Goal: Task Accomplishment & Management: Use online tool/utility

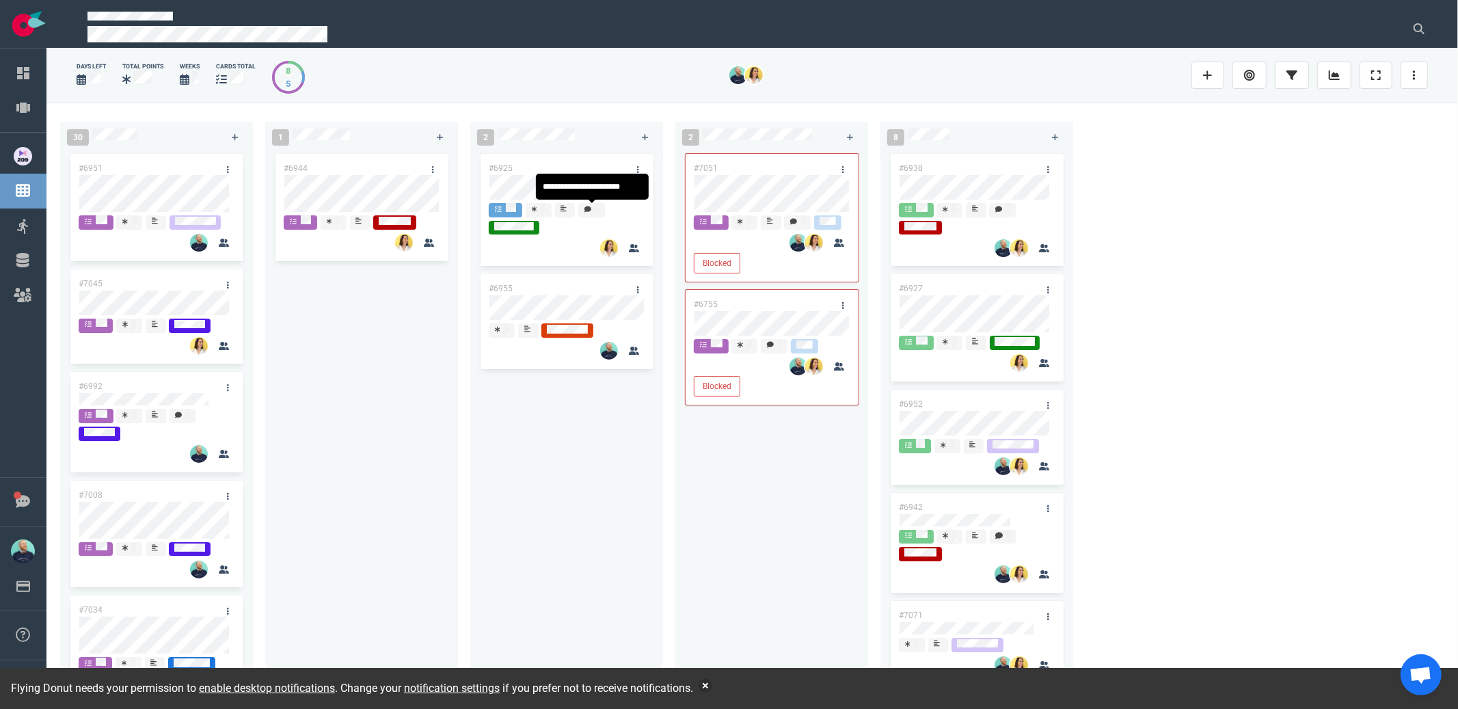
drag, startPoint x: 409, startPoint y: 504, endPoint x: 492, endPoint y: 599, distance: 125.5
click at [409, 505] on div "#6944" at bounding box center [361, 415] width 176 height 528
click at [712, 688] on button "button" at bounding box center [706, 686] width 14 height 14
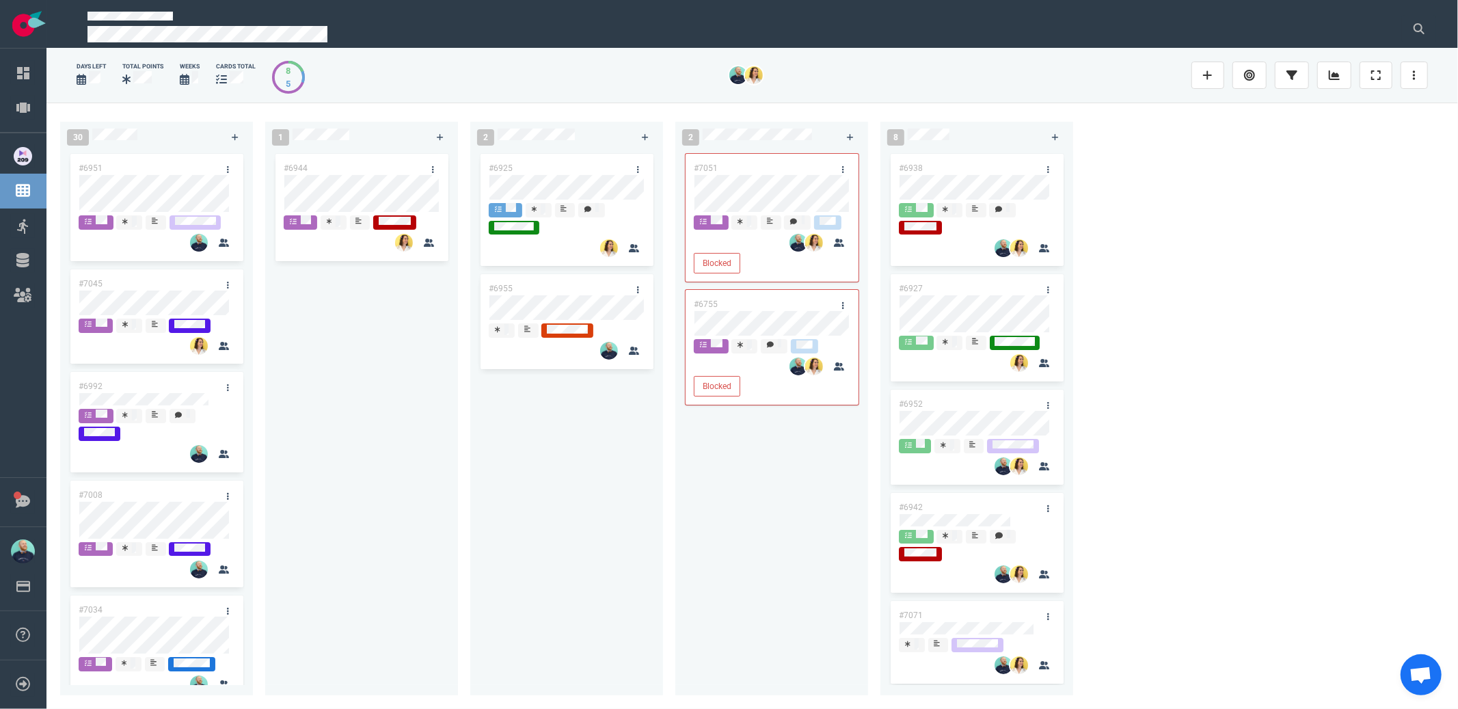
click at [640, 589] on div "#6925 #6955" at bounding box center [566, 415] width 176 height 528
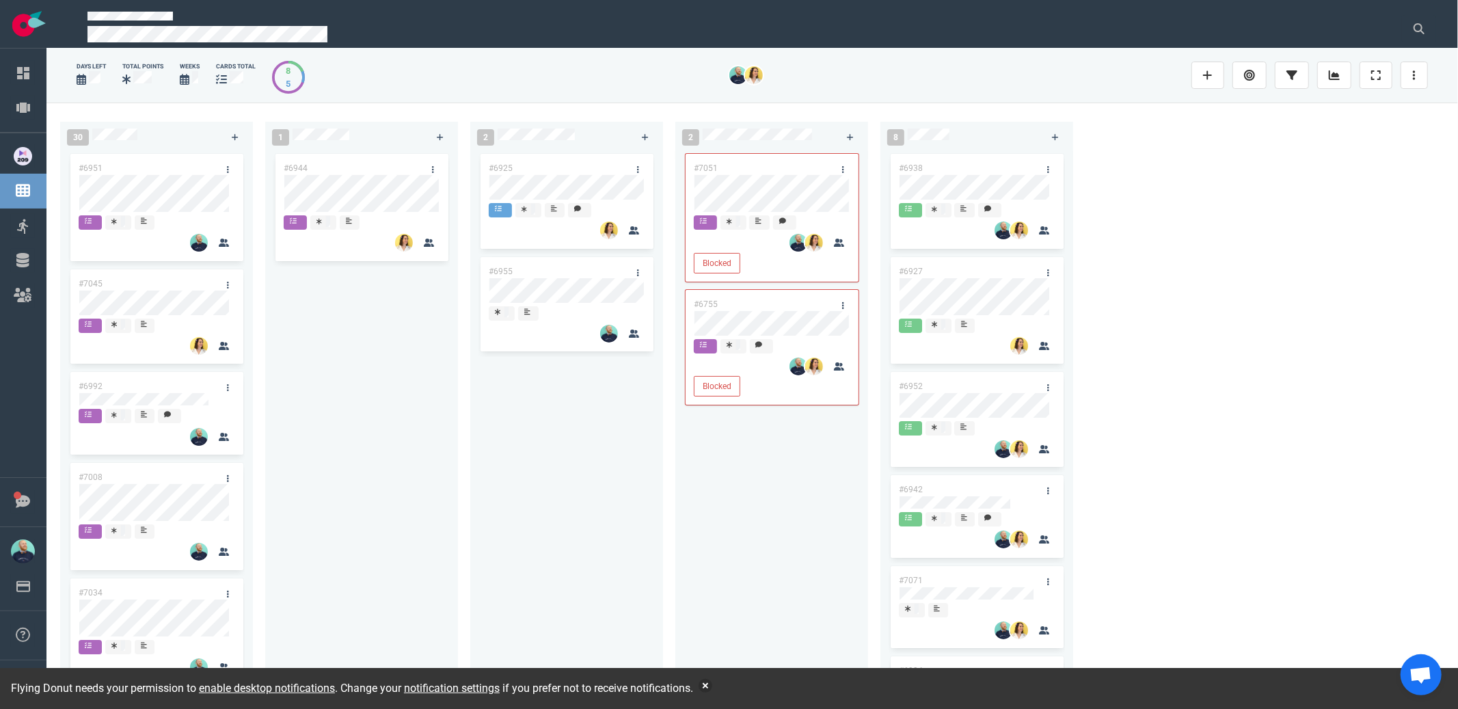
click at [591, 459] on div "#6925 #6955" at bounding box center [566, 415] width 176 height 528
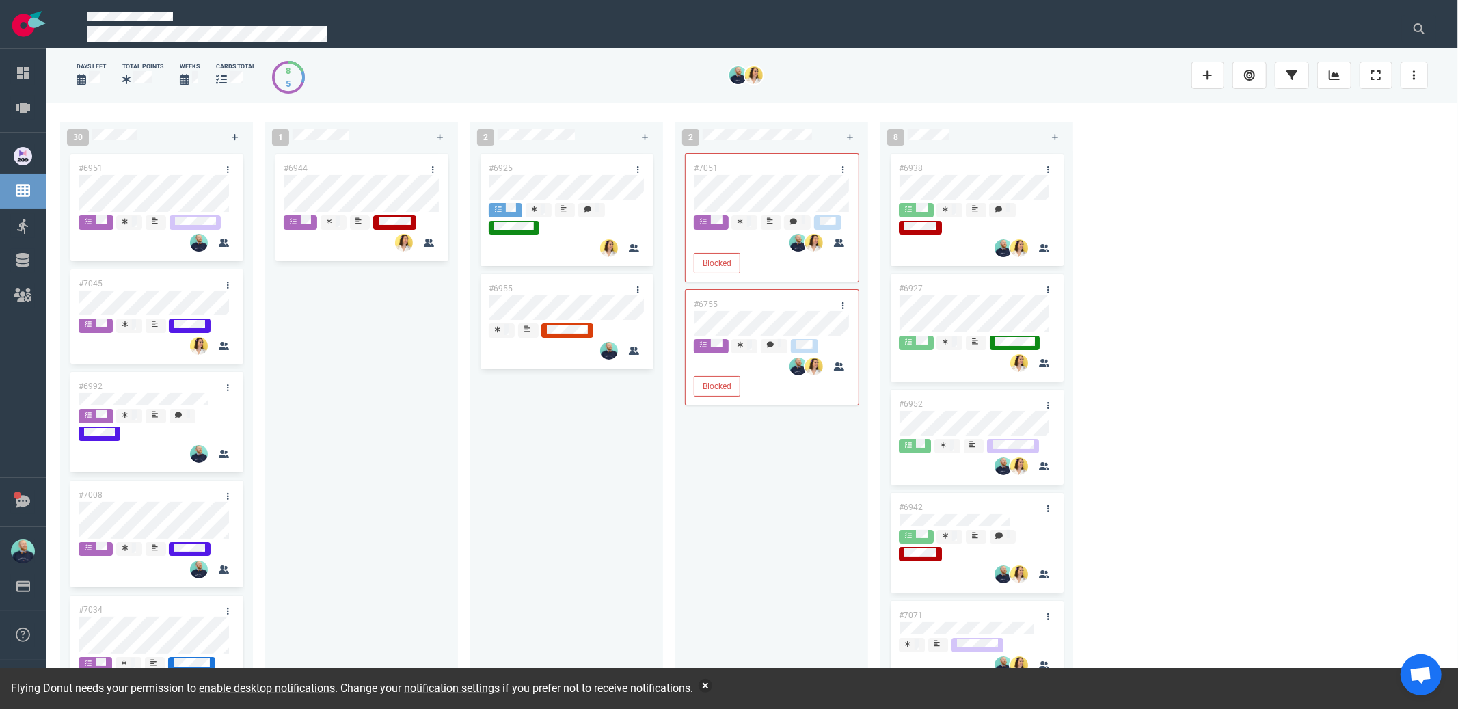
drag, startPoint x: 485, startPoint y: 497, endPoint x: 574, endPoint y: 575, distance: 118.2
click at [485, 497] on div "#6925 #6955" at bounding box center [566, 415] width 176 height 528
click at [712, 684] on button "button" at bounding box center [706, 686] width 14 height 14
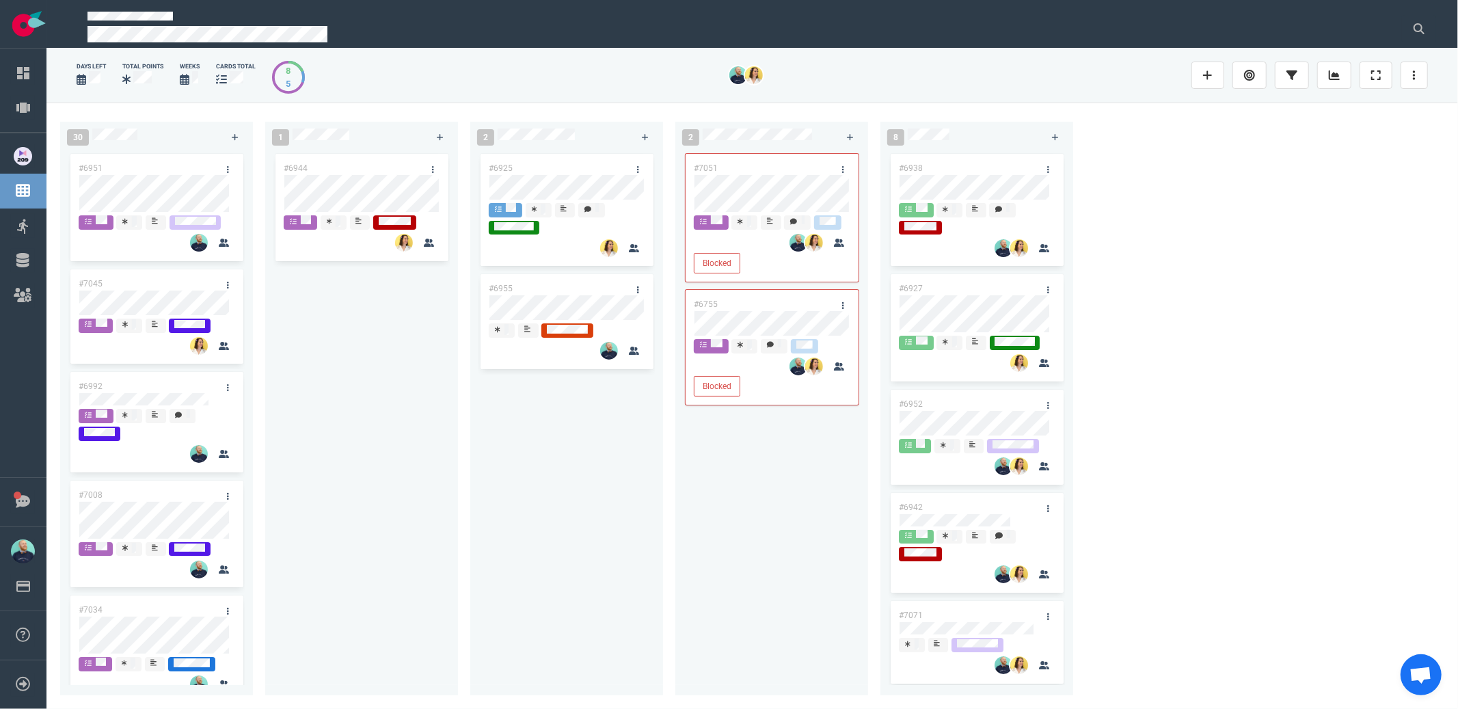
click at [483, 533] on div "#6925 #6955" at bounding box center [566, 415] width 176 height 528
click at [381, 414] on div "#6944" at bounding box center [361, 415] width 176 height 528
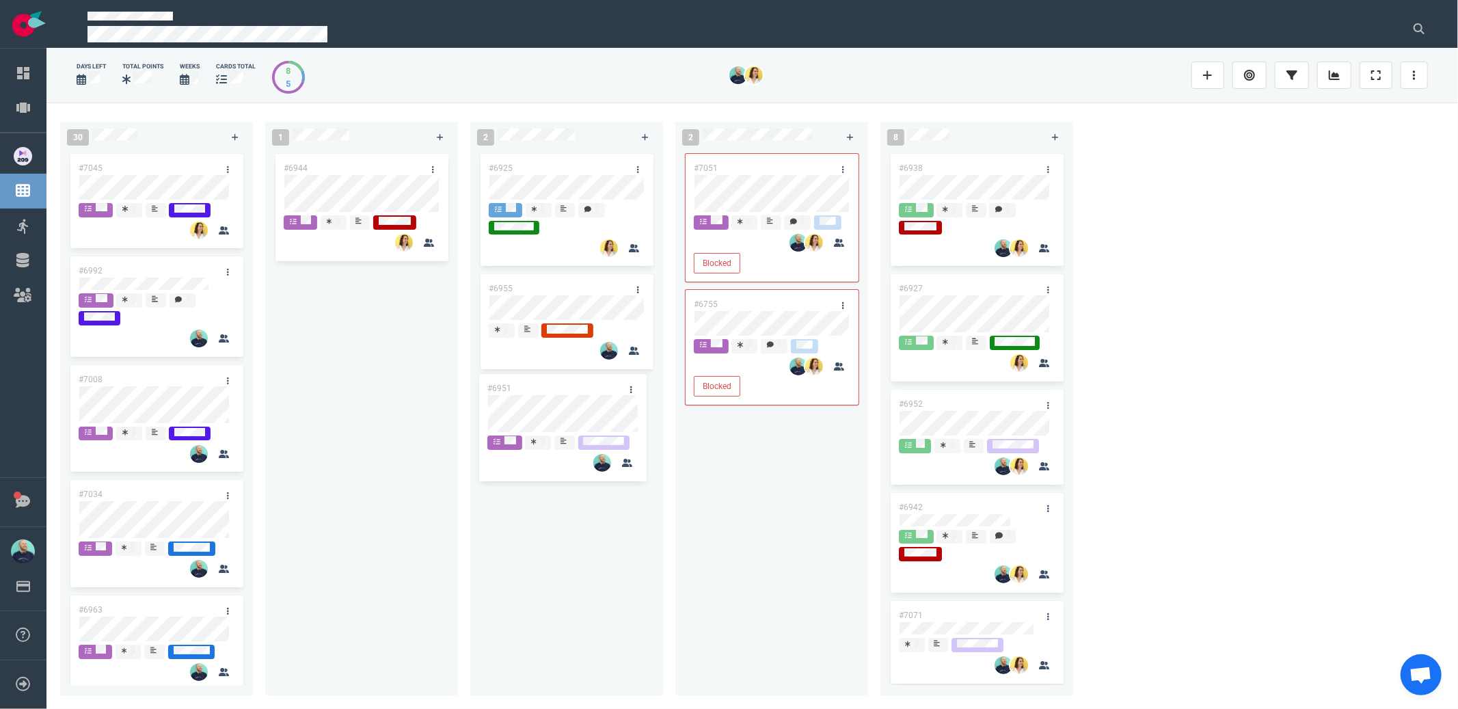
click at [564, 416] on div "30 #6951 #7045 #6992 #7008 #7034 #6963 #6969 #6735 #6947 #6662 #6987 #6767 #688…" at bounding box center [751, 406] width 1411 height 606
click at [395, 404] on div "#6944" at bounding box center [361, 415] width 176 height 528
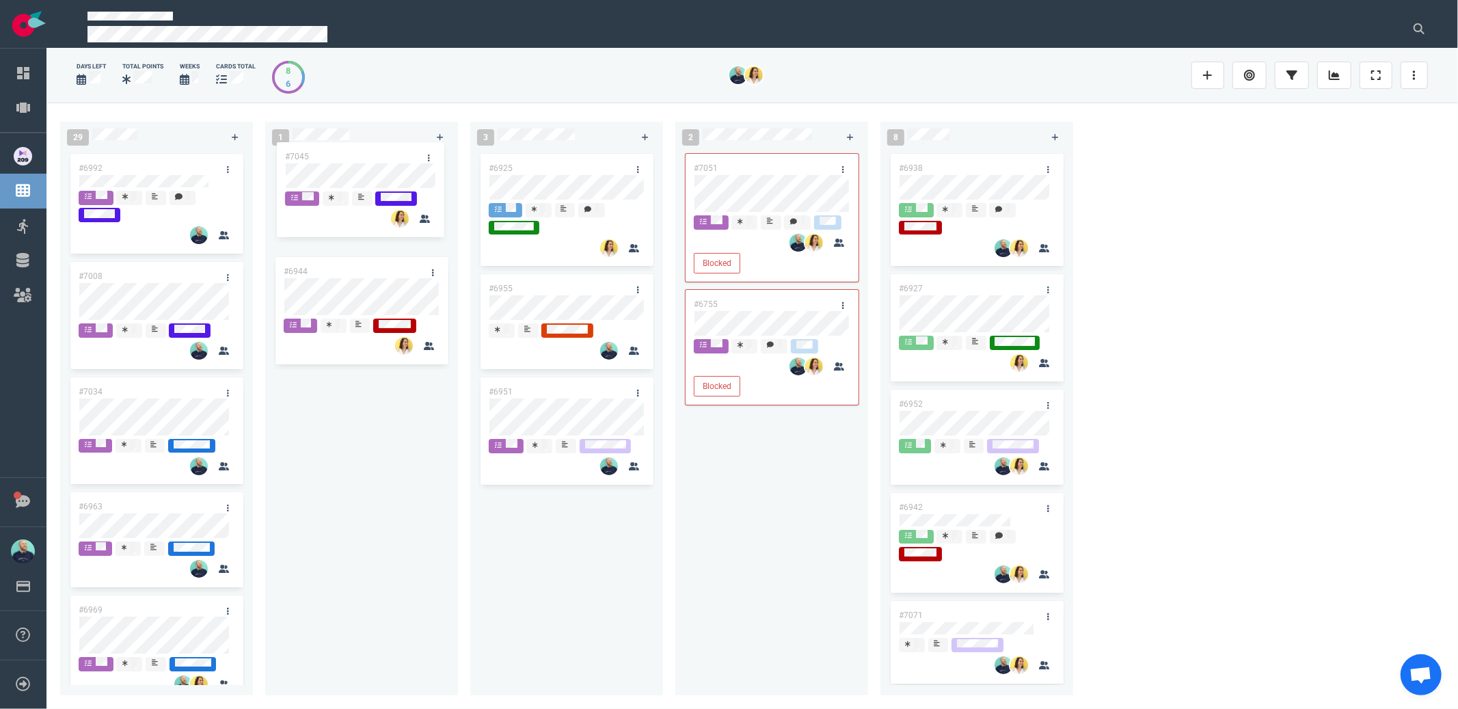
click at [331, 179] on div "29 #7045 #6992 #7008 #7034 #6963 #6969 #6735 #6947 #6662 #6987 #6767 #6889 #704…" at bounding box center [751, 406] width 1411 height 606
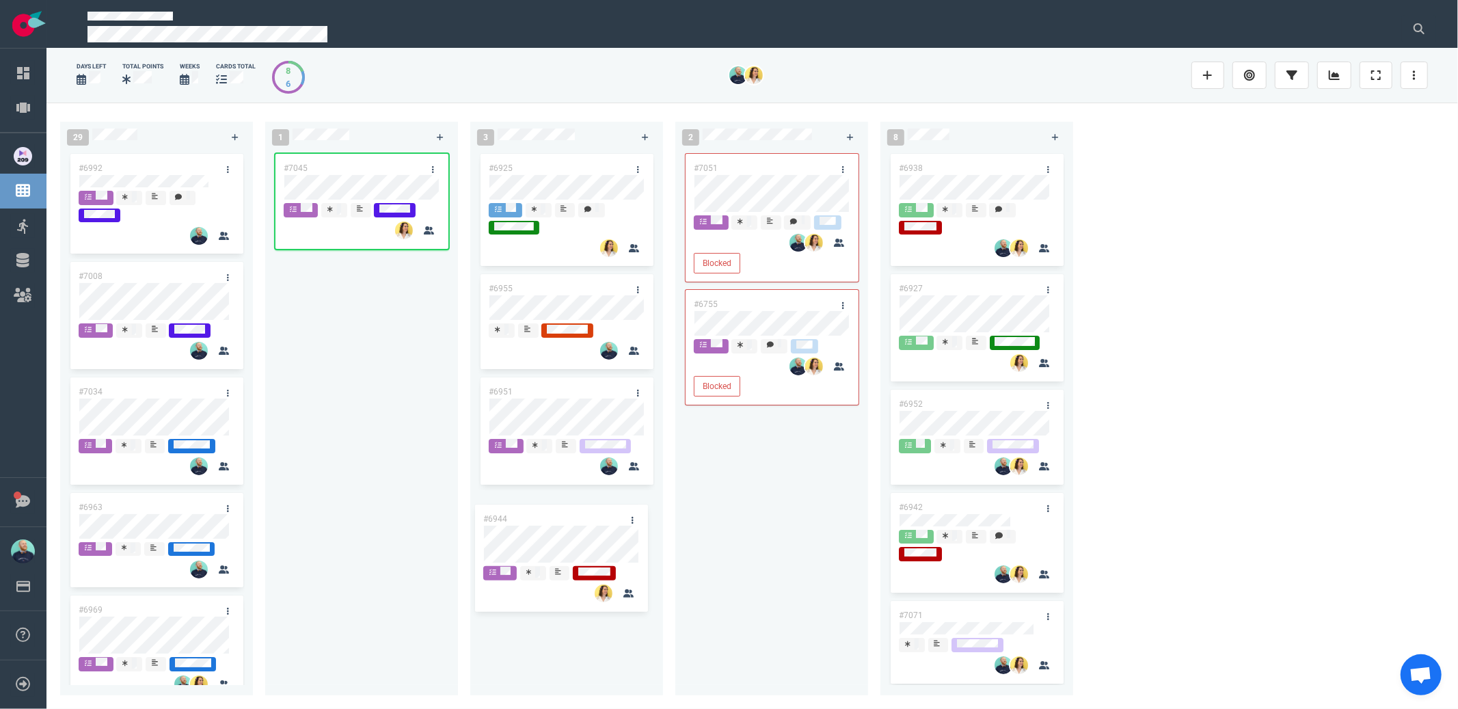
click at [535, 541] on div "29 #6992 #7008 #7034 #6963 #6969 #6735 #6947 #6662 #6987 #6767 #6889 1 #7045 #6…" at bounding box center [751, 406] width 1411 height 606
click at [368, 495] on div "#7045" at bounding box center [361, 415] width 176 height 528
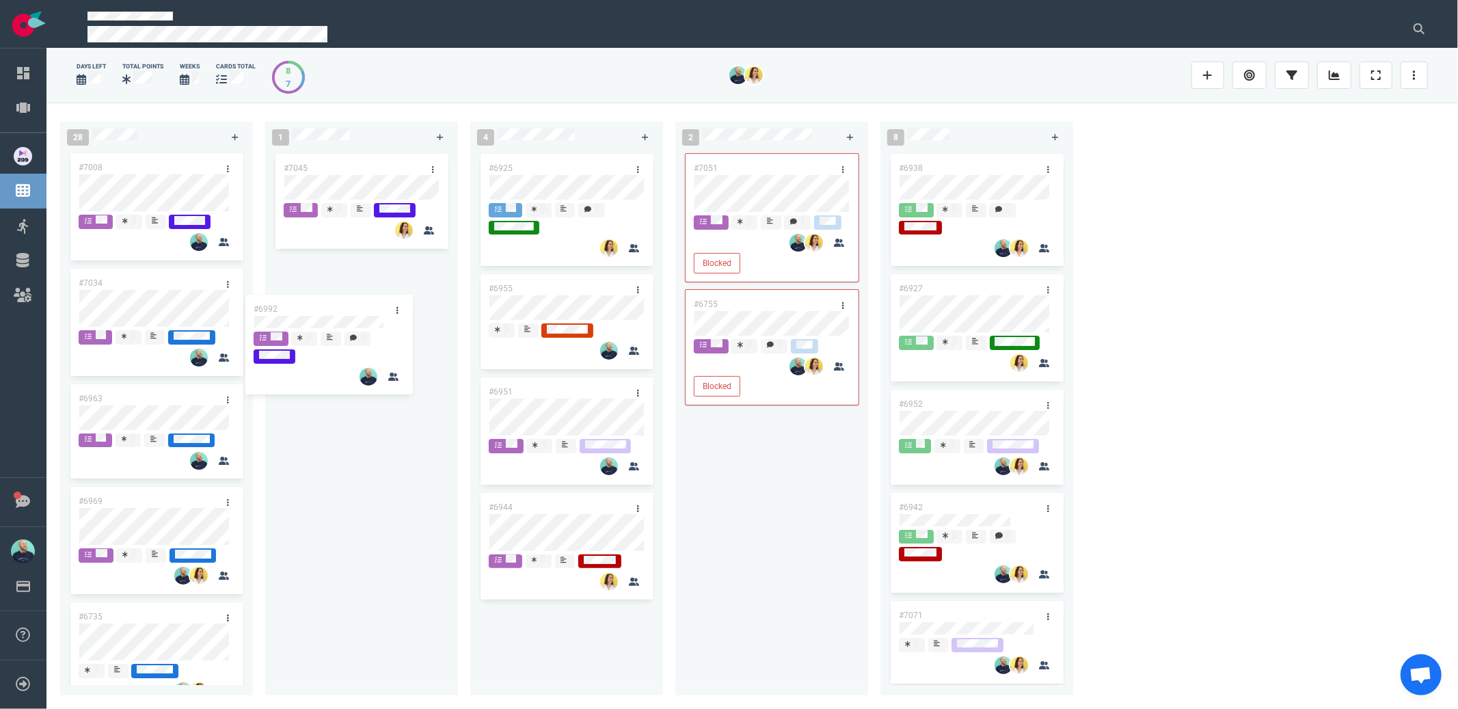
click at [339, 325] on div "28 #6992 #7008 #7034 #6963 #6969 #6735 #6947 #6662 #6987 #6767 #6889 #6992 1 #7…" at bounding box center [751, 406] width 1411 height 606
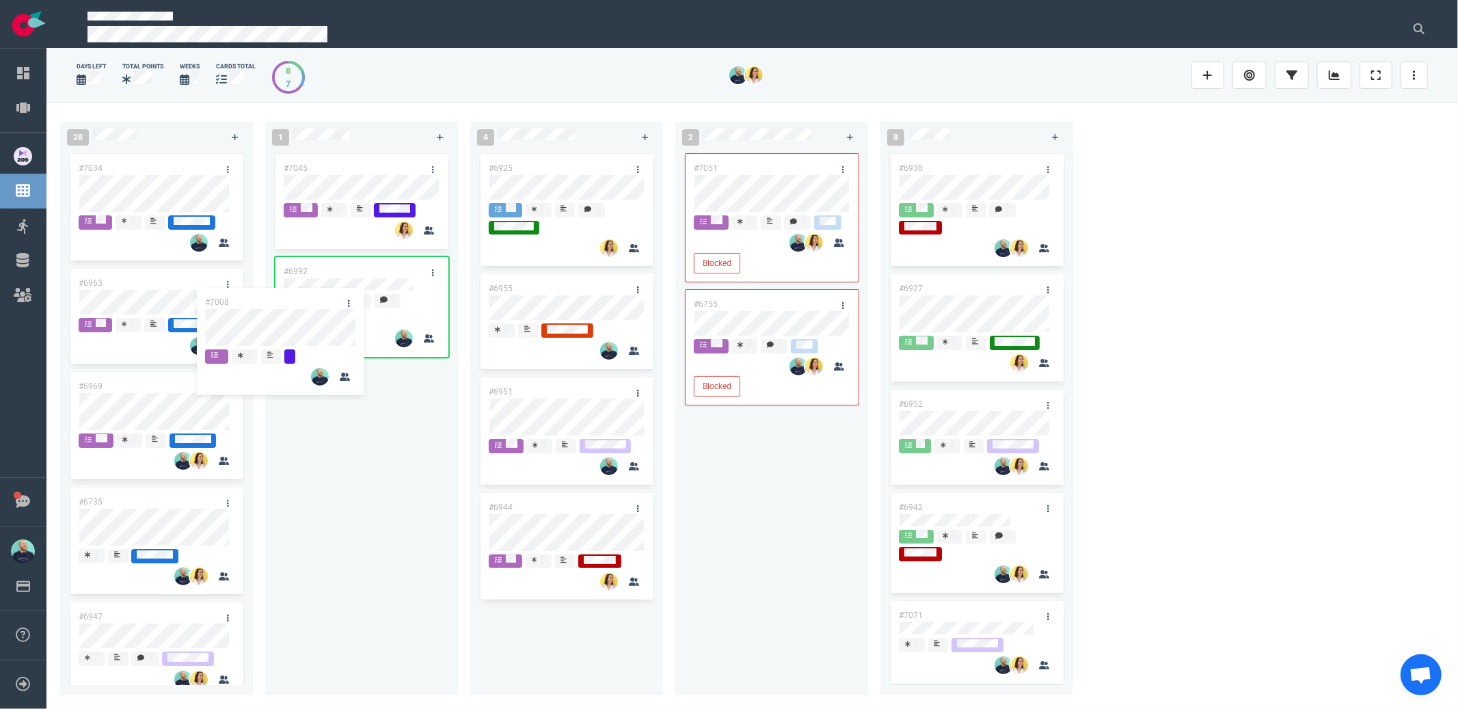
click at [342, 379] on div "28 #7008 #7034 #6963 #6969 #6735 #6947 #6662 #6987 #6767 #6889 #7008 1 #7045 #6…" at bounding box center [751, 406] width 1411 height 606
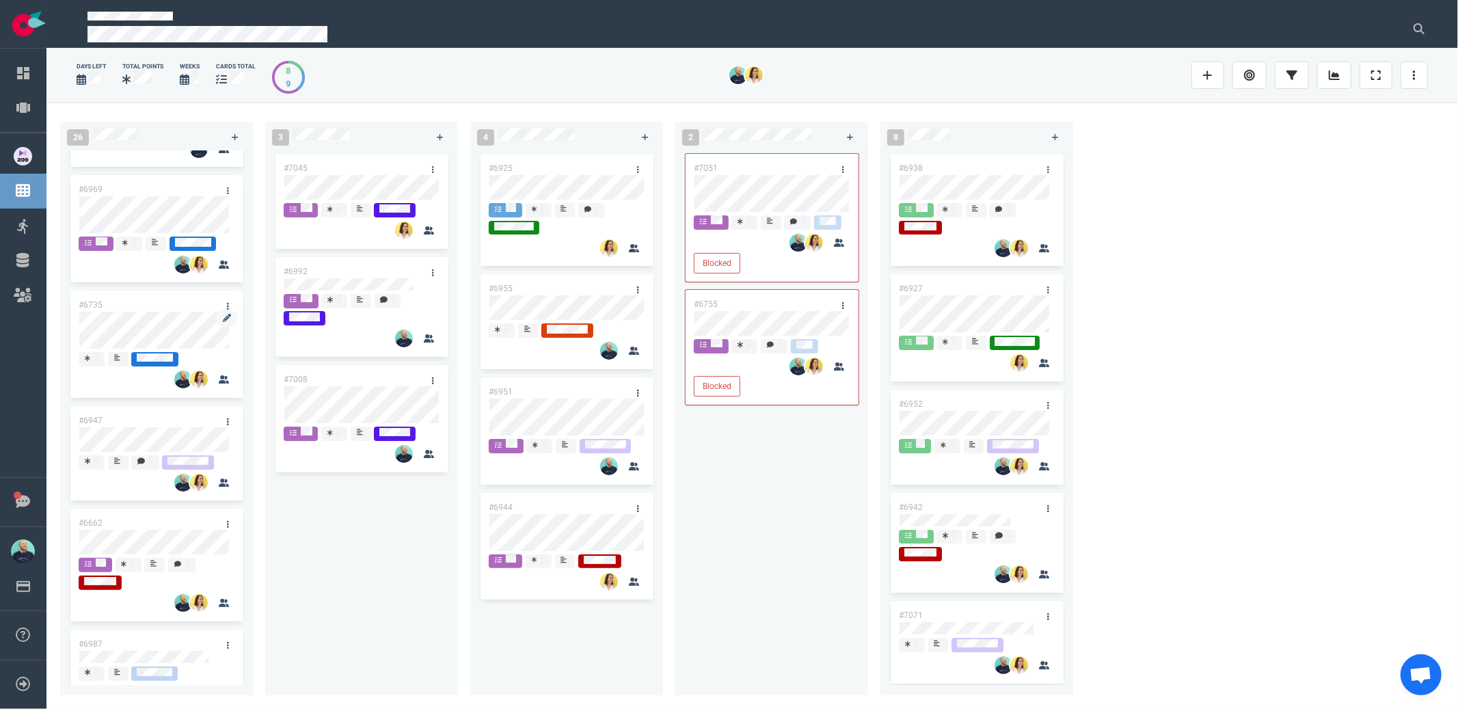
scroll to position [178, 0]
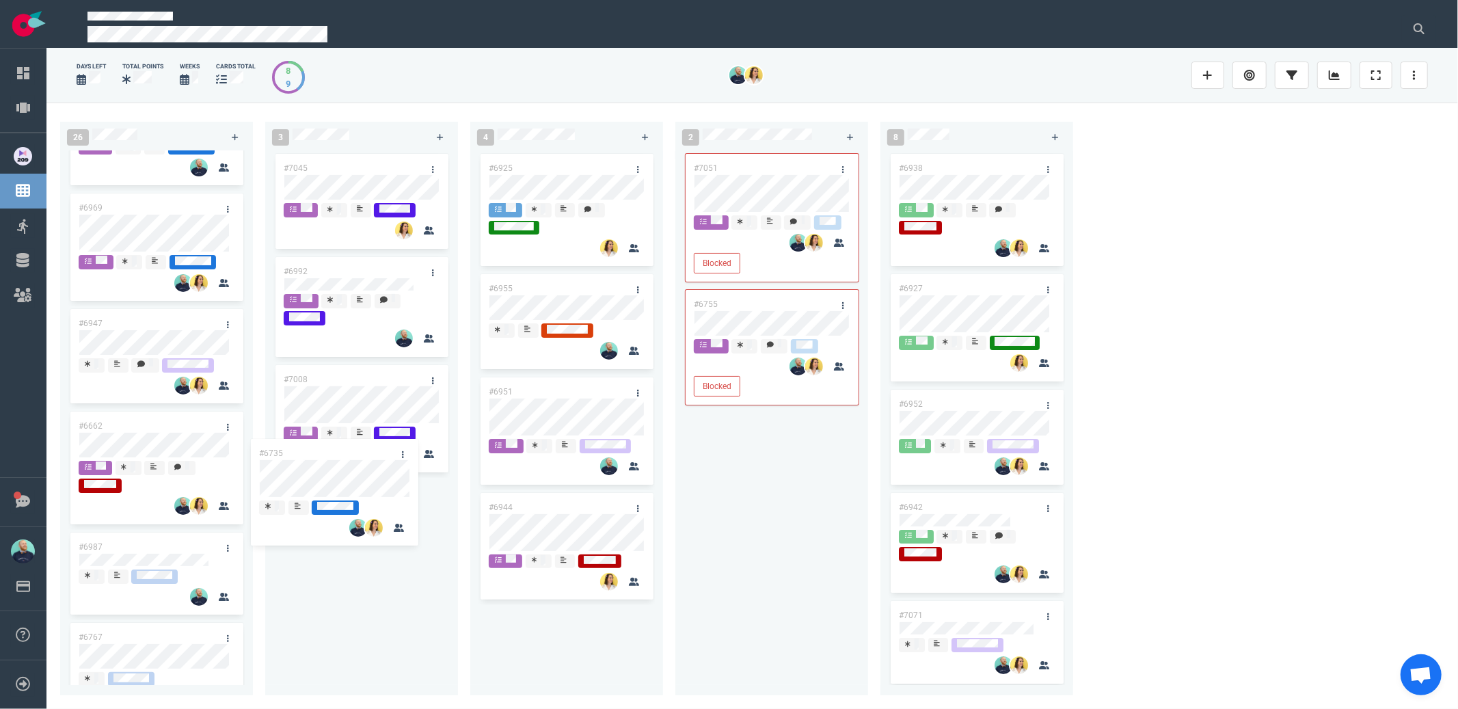
click at [348, 472] on div "26 #7034 #6963 #6969 #6735 #6947 #6662 #6987 #6767 #6889 #6735 3 #7045 #6992 #7…" at bounding box center [751, 406] width 1411 height 606
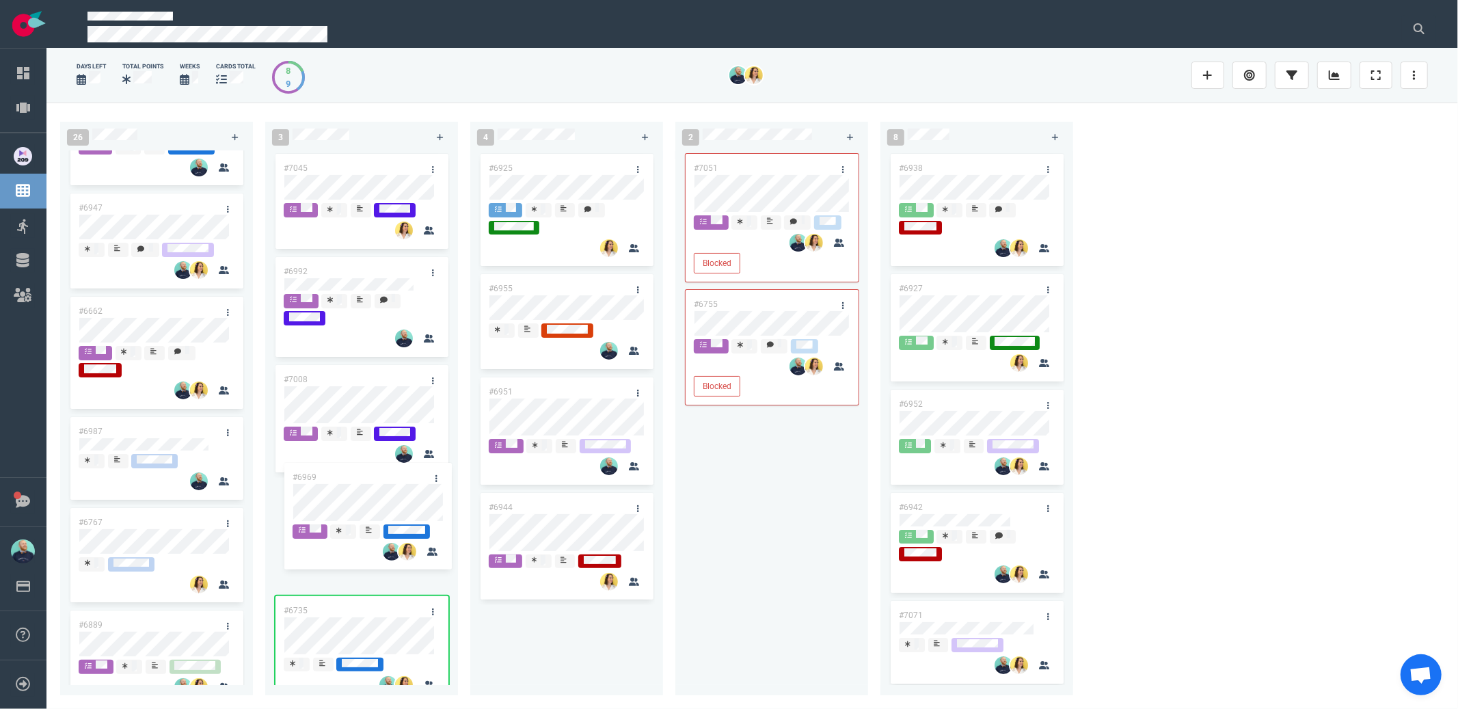
click at [378, 506] on div "26 #7034 #6963 #6969 #6947 #6662 #6987 #6767 #6889 #6969 3 #7045 #6992 #7008 #6…" at bounding box center [751, 406] width 1411 height 606
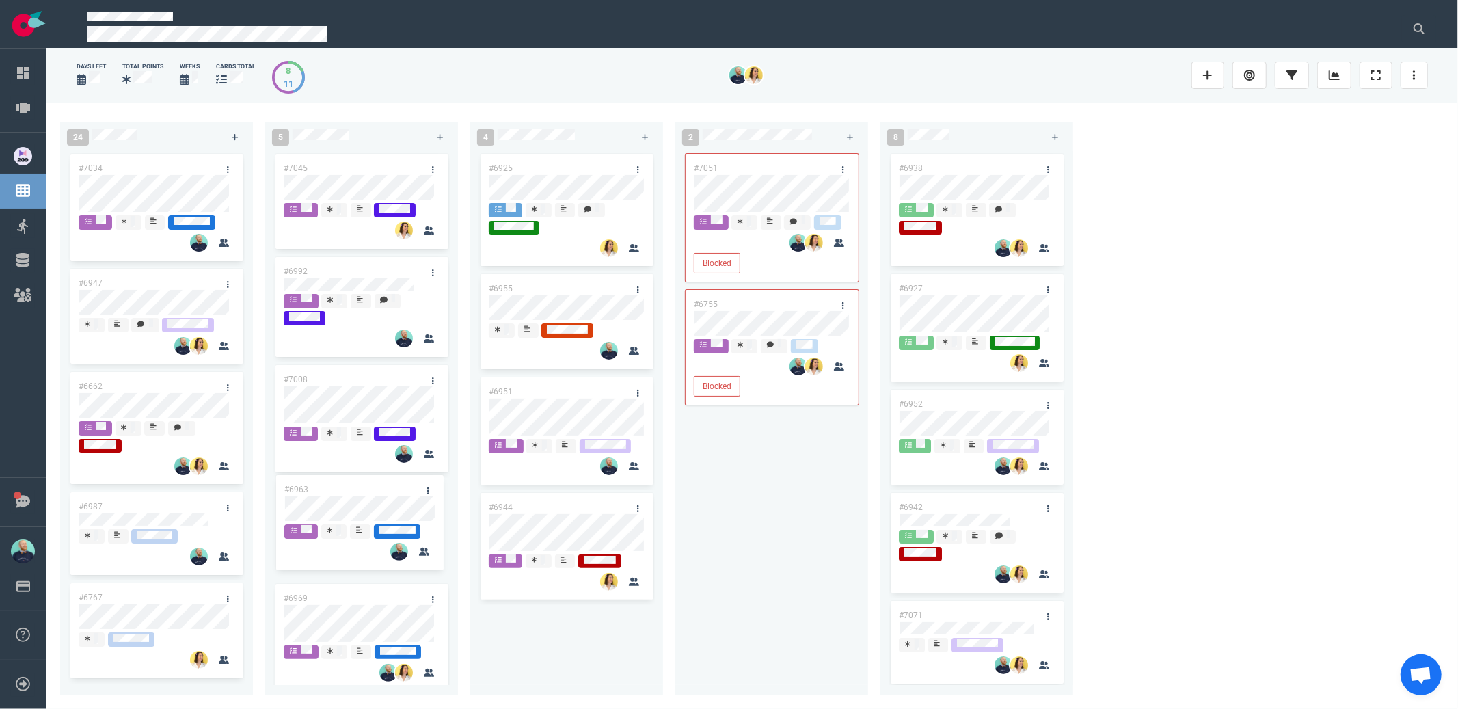
scroll to position [18, 0]
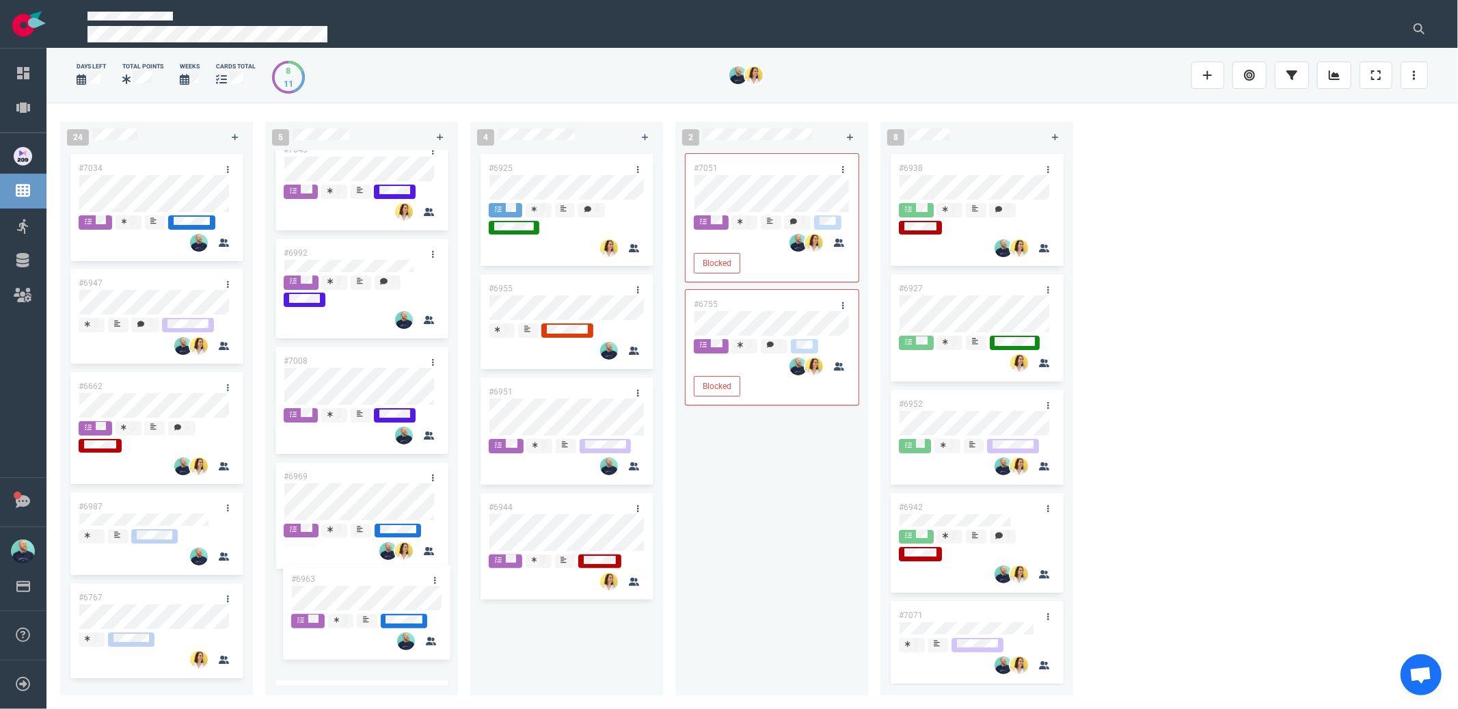
click at [382, 590] on div "24 #7034 #6963 #6947 #6662 #6987 #6767 #6889 #6963 5 #7045 #6992 #7008 #6969 #6…" at bounding box center [751, 406] width 1411 height 606
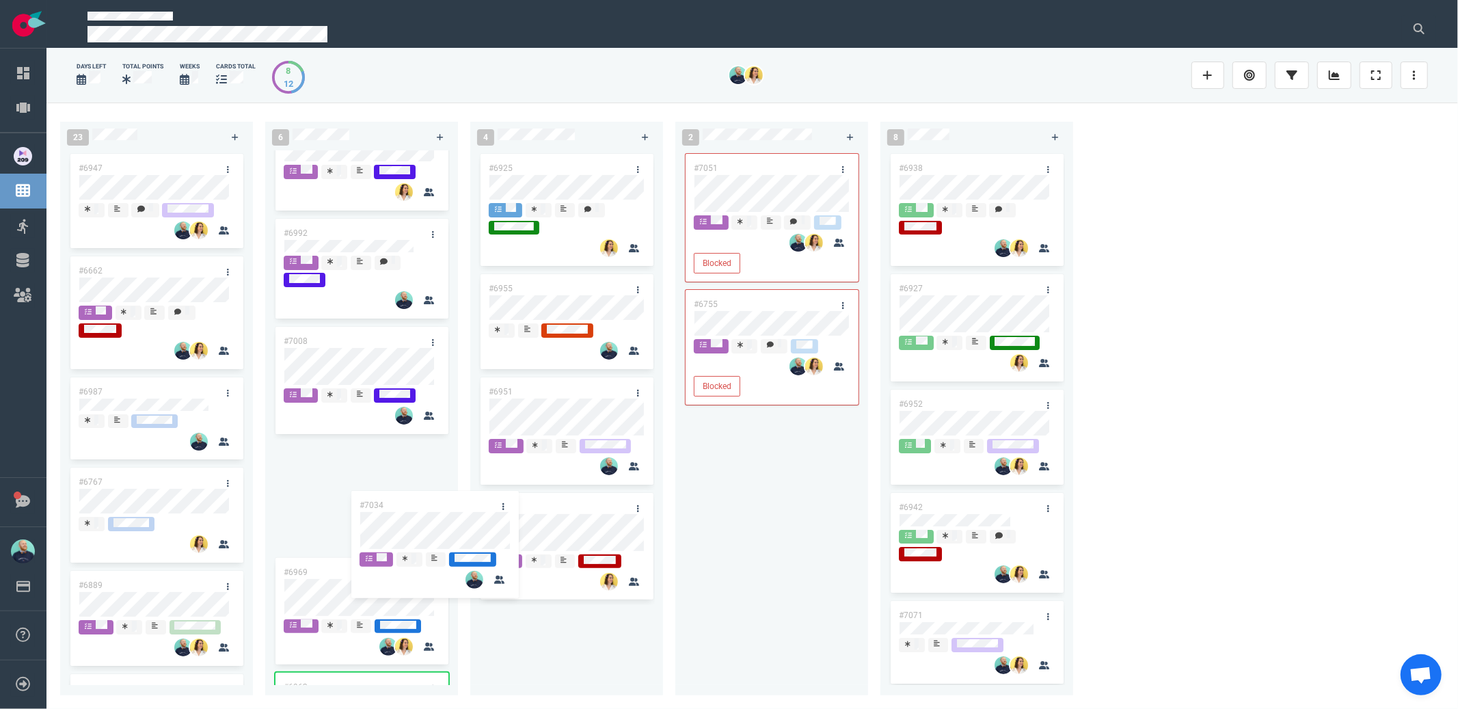
scroll to position [49, 0]
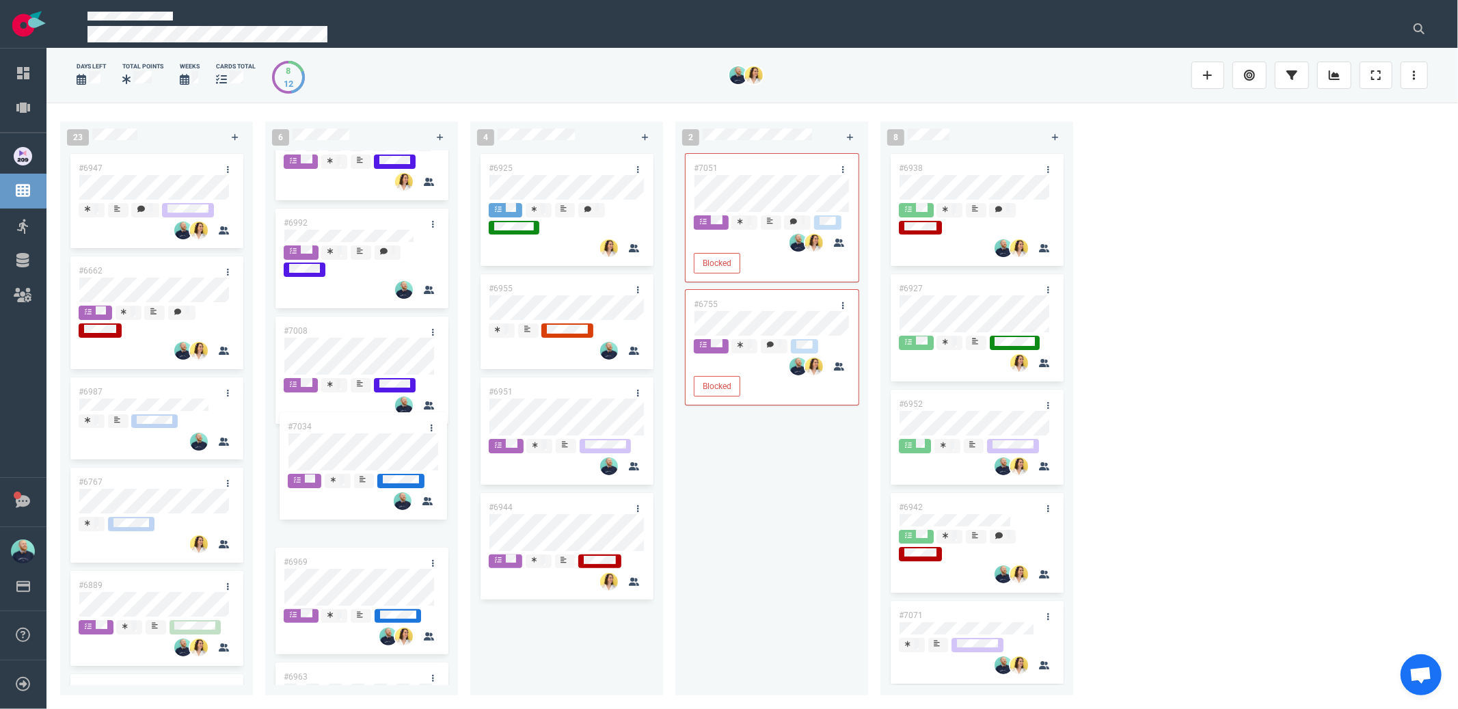
click at [343, 455] on div "23 #7034 #6947 #6662 #6987 #6767 #6889 #6985 #7034 6 #7045 #6992 #7008 #6969 #6…" at bounding box center [751, 406] width 1411 height 606
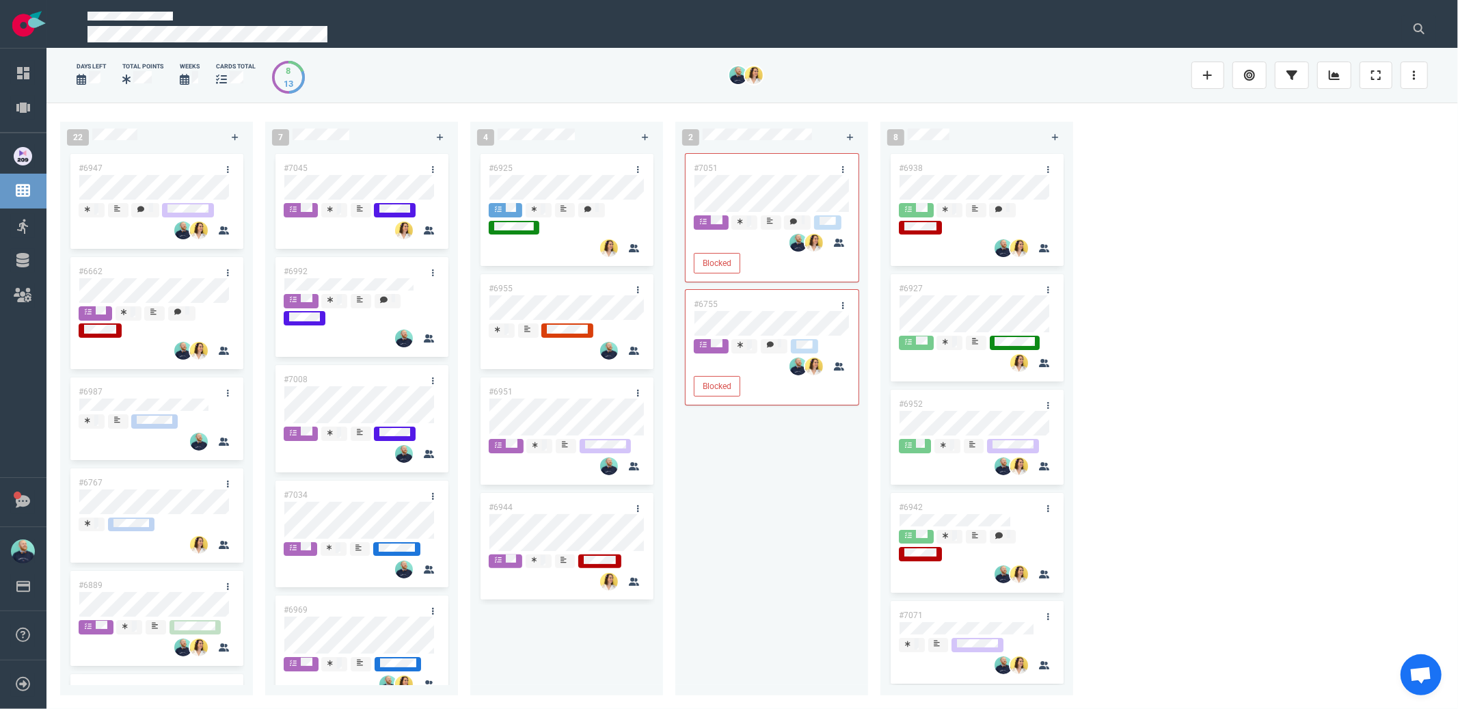
click at [787, 515] on div "#7051 Blocked #6755 Blocked" at bounding box center [772, 415] width 176 height 528
click at [1349, 77] on link at bounding box center [1334, 75] width 34 height 27
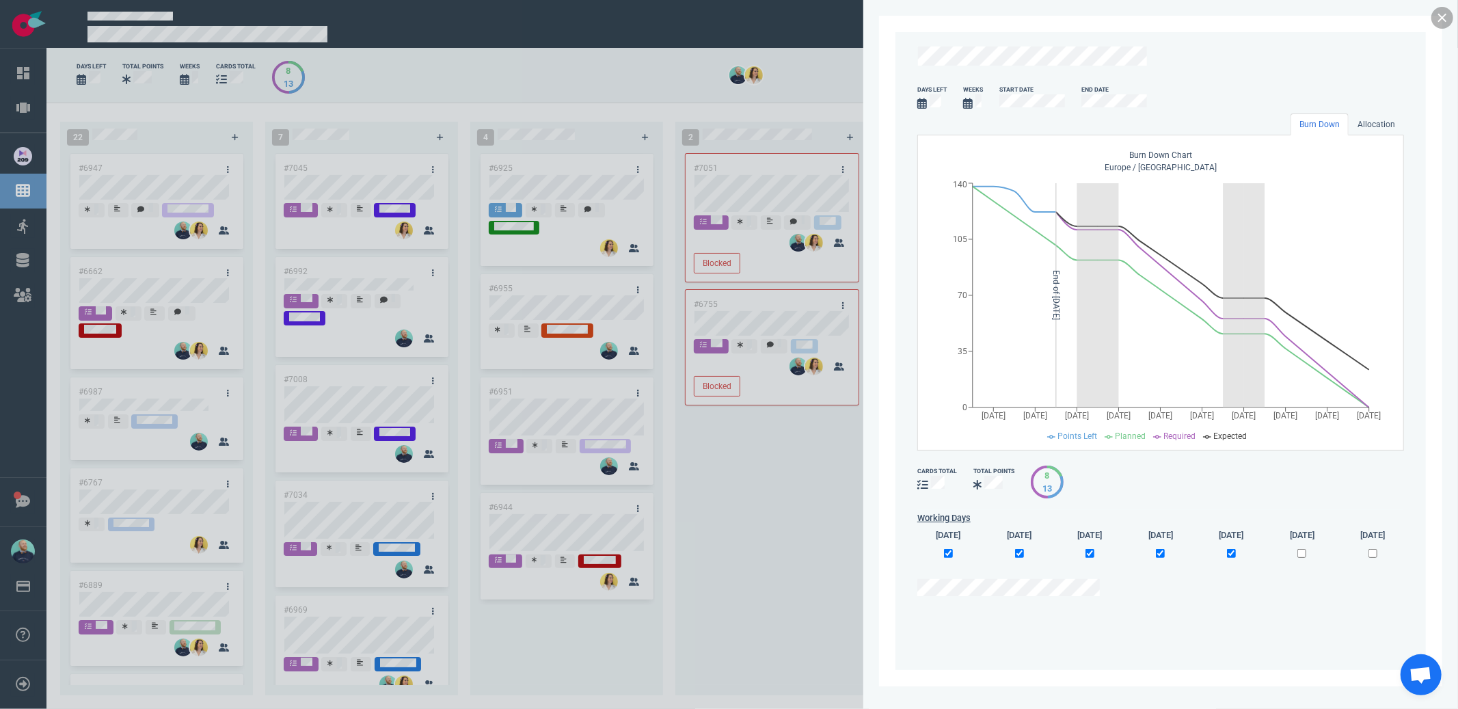
click at [1438, 23] on link at bounding box center [1442, 18] width 22 height 22
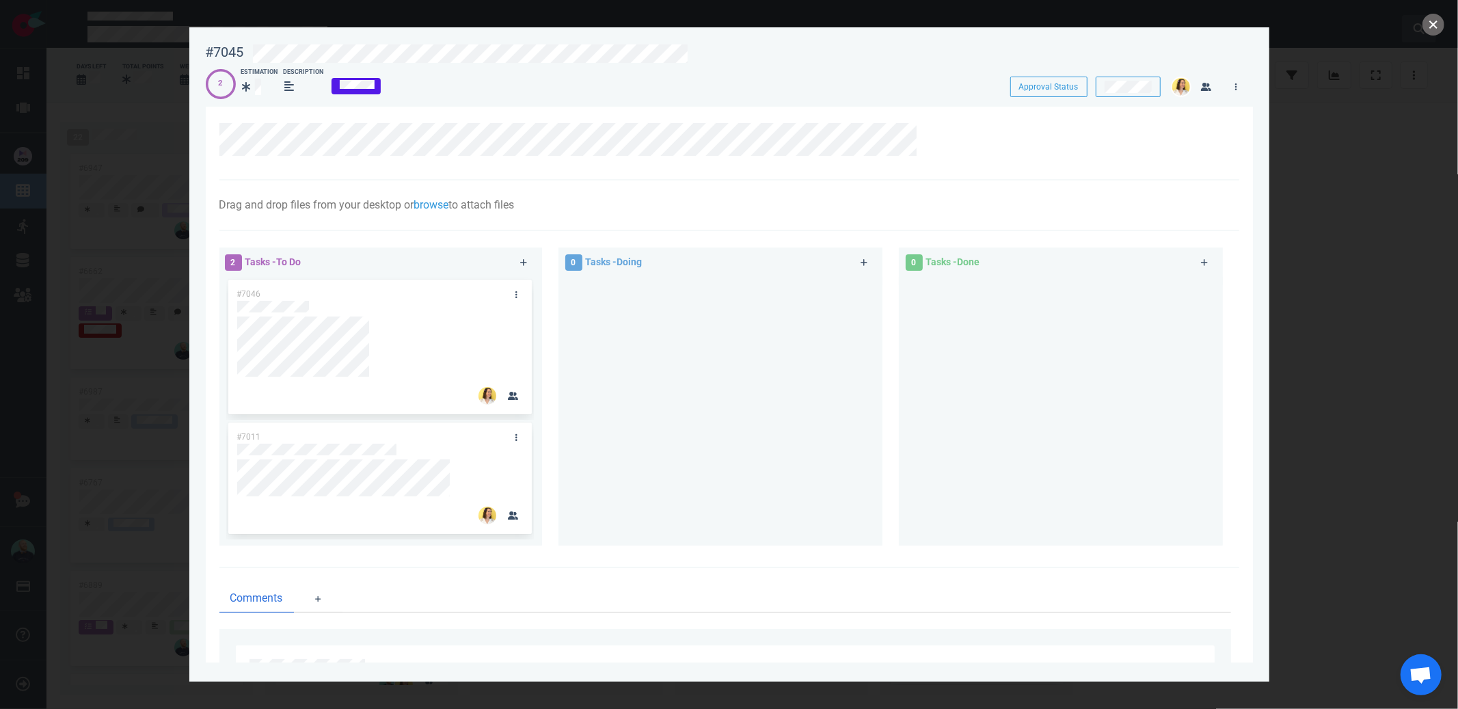
click at [1427, 28] on button "close" at bounding box center [1433, 25] width 22 height 22
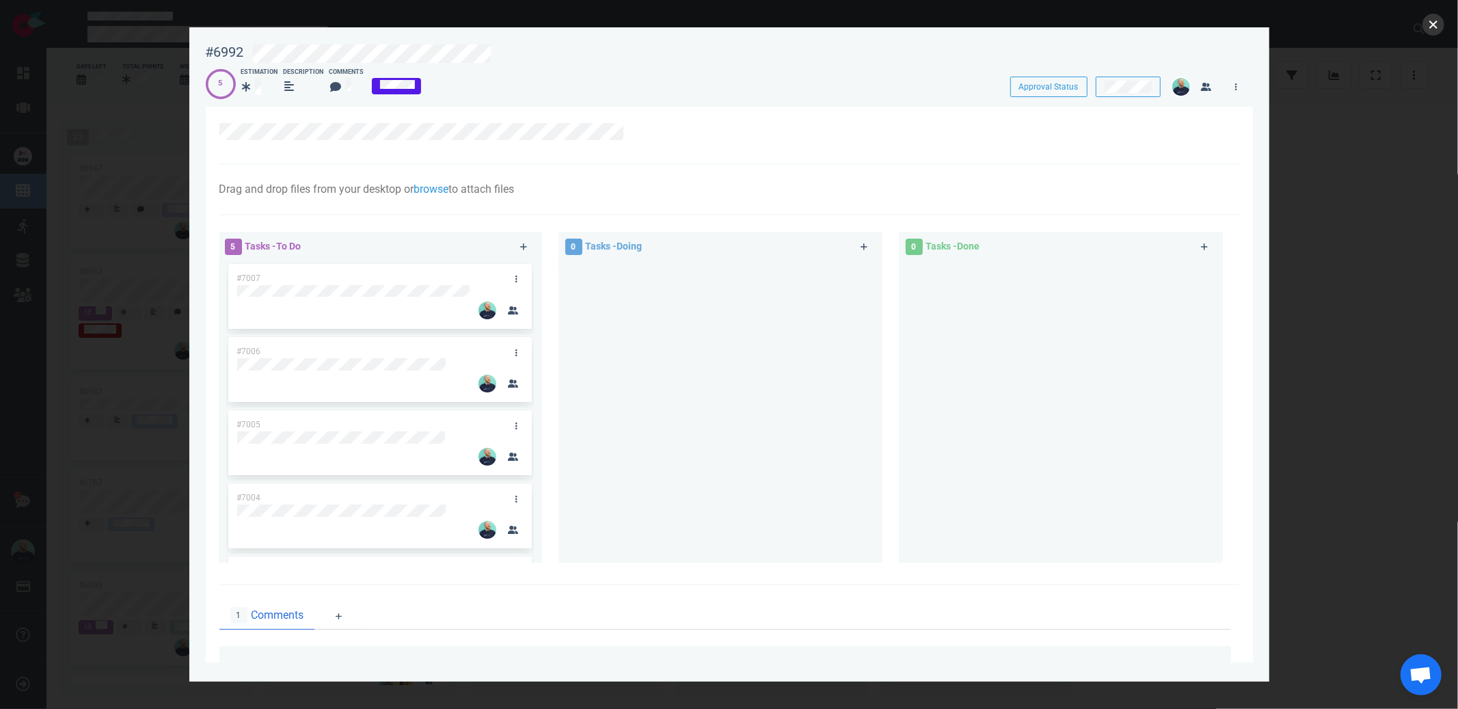
click at [1428, 29] on button "close" at bounding box center [1433, 25] width 22 height 22
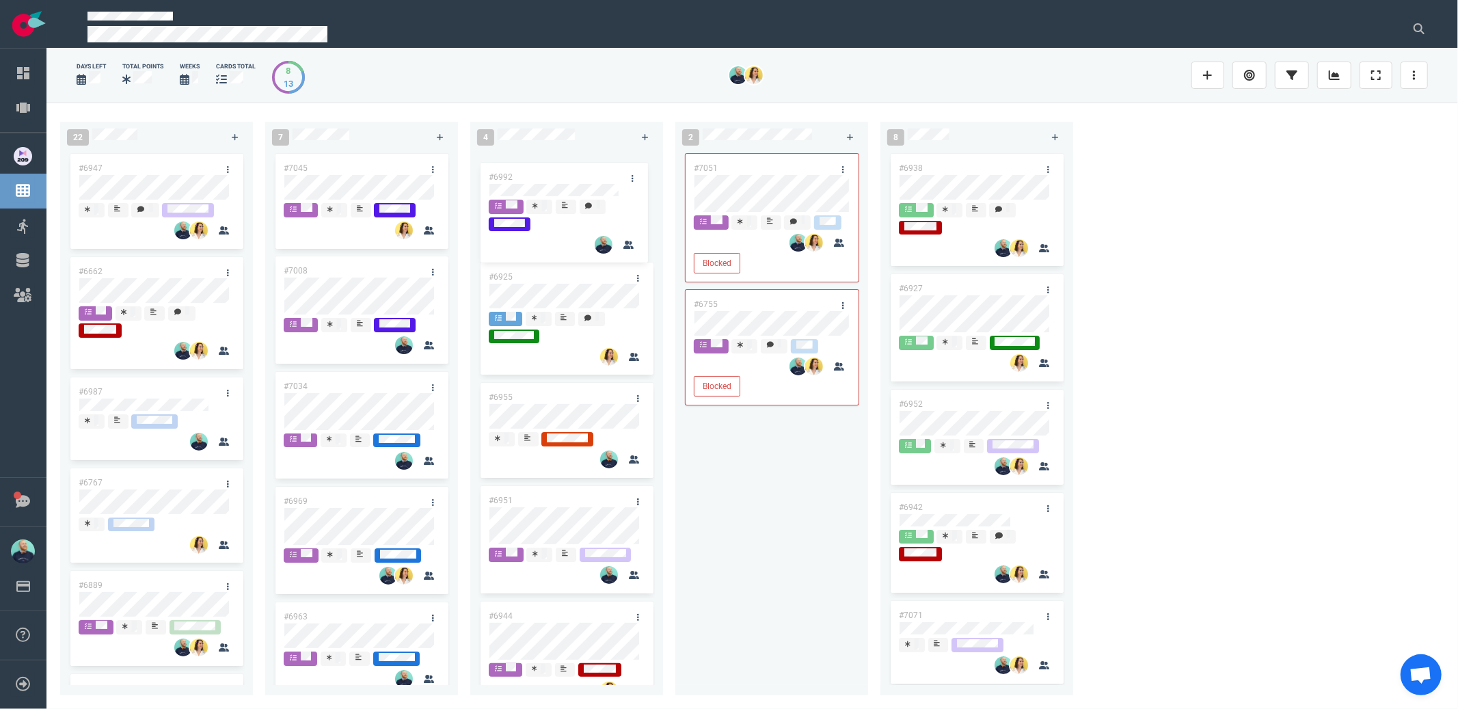
drag, startPoint x: 345, startPoint y: 273, endPoint x: 550, endPoint y: 174, distance: 228.7
click at [550, 174] on div "22 #6947 #6662 #6987 #6767 #6889 #6985 #7069 #6901 #6855 #6922 7 #7045 #6992 #7…" at bounding box center [751, 406] width 1411 height 606
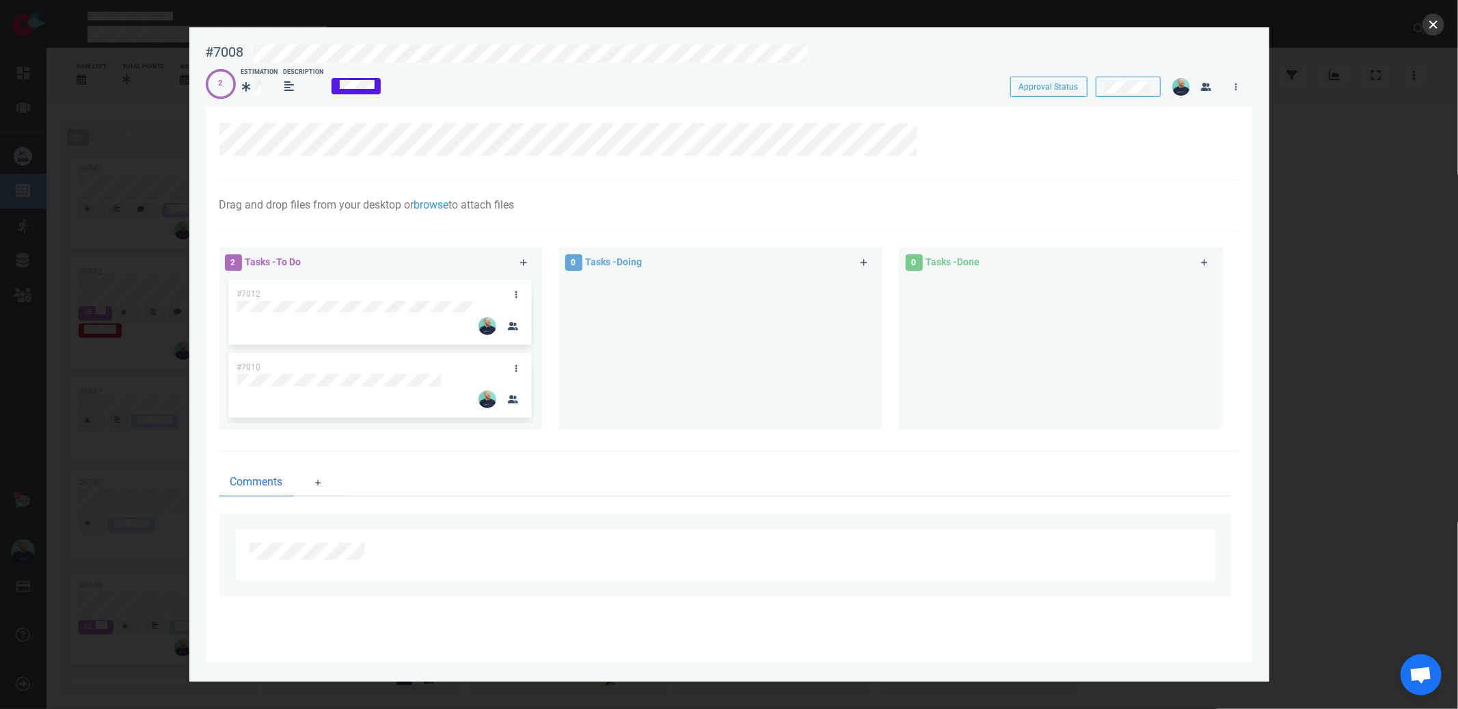
click at [1433, 25] on button "close" at bounding box center [1433, 25] width 22 height 22
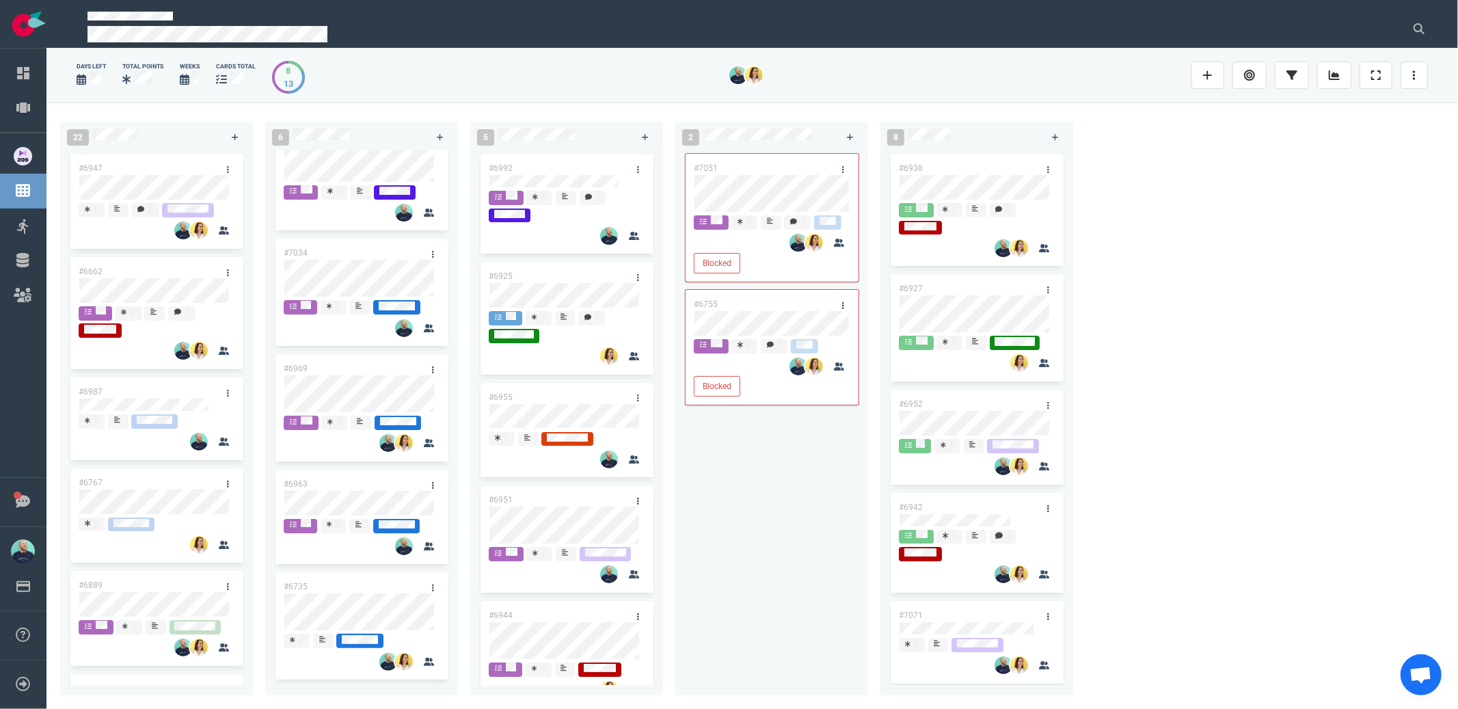
scroll to position [28, 0]
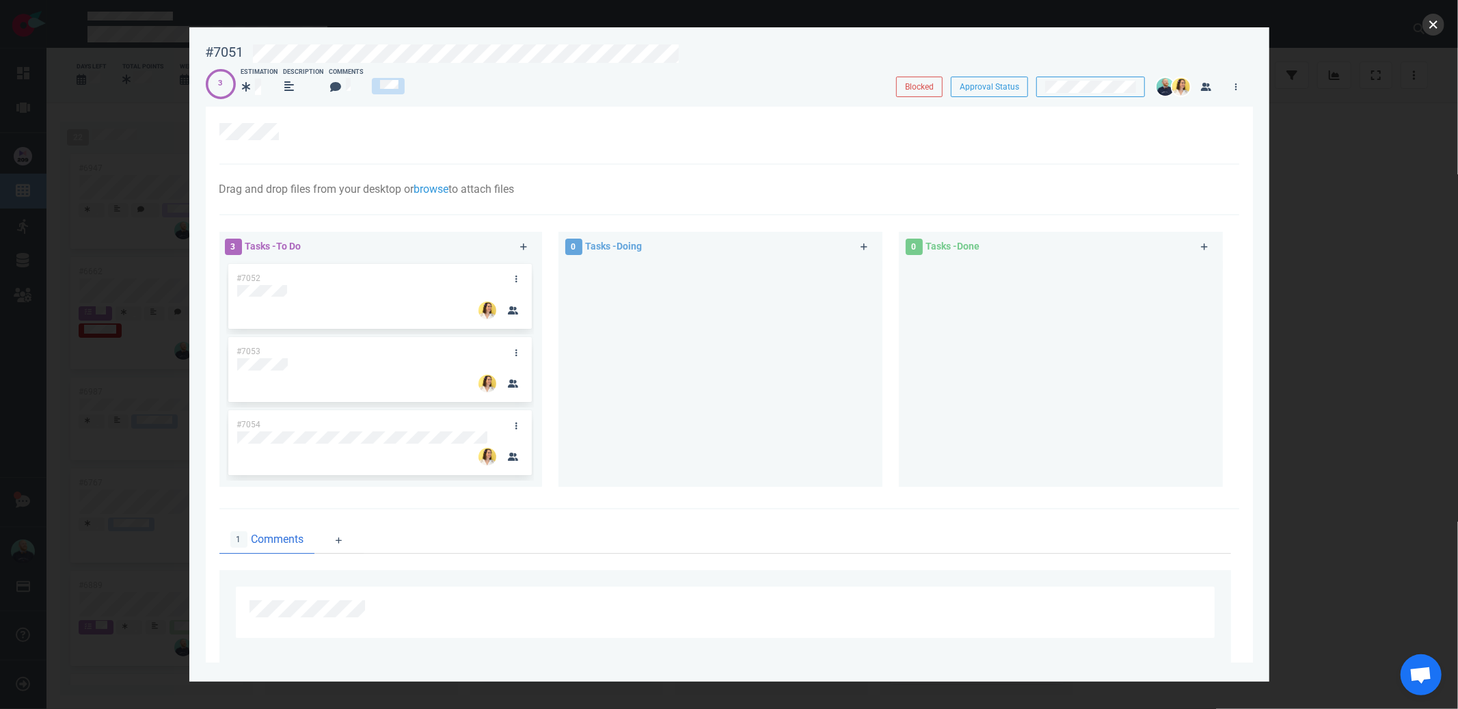
click at [1433, 24] on button "close" at bounding box center [1433, 25] width 22 height 22
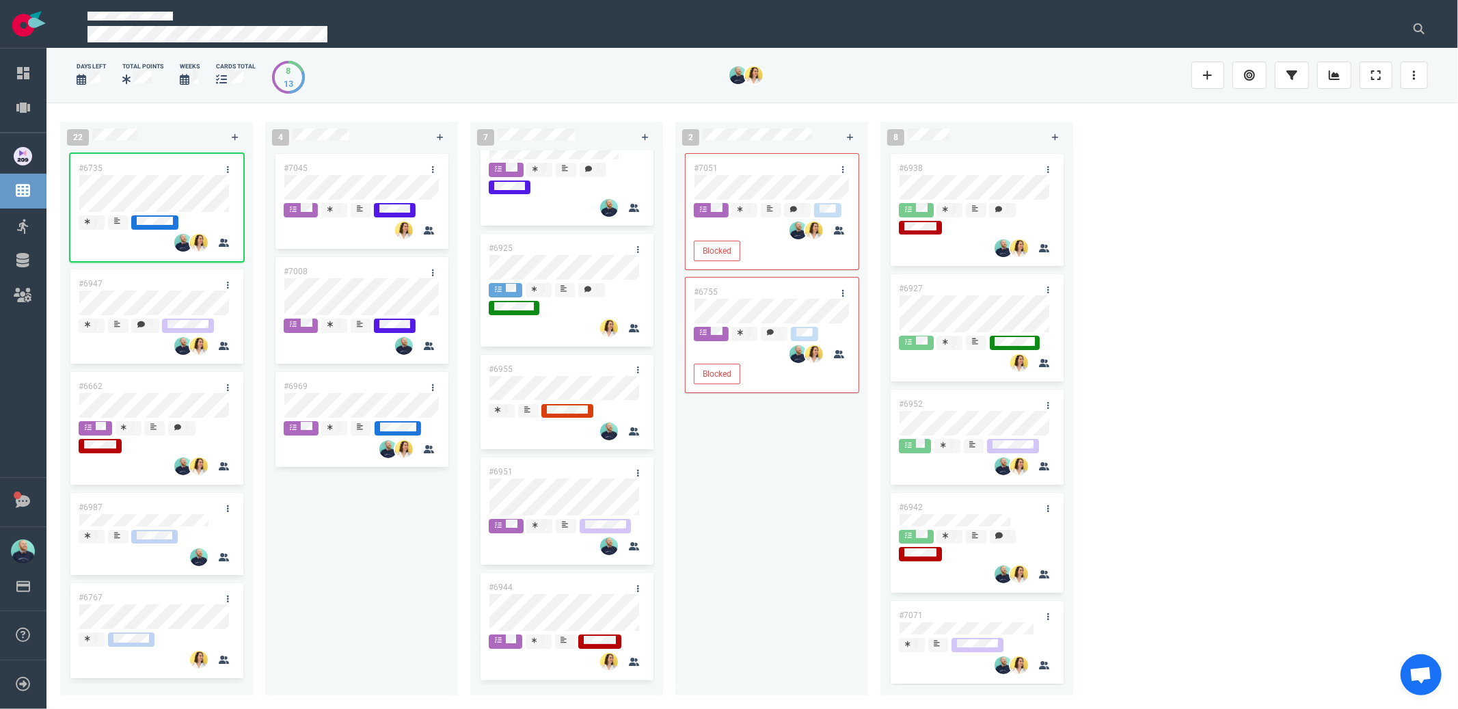
click at [377, 567] on div "#7045 #7008 #6969" at bounding box center [361, 415] width 176 height 528
click at [376, 567] on div "#7045 #7008 #6969" at bounding box center [361, 415] width 176 height 528
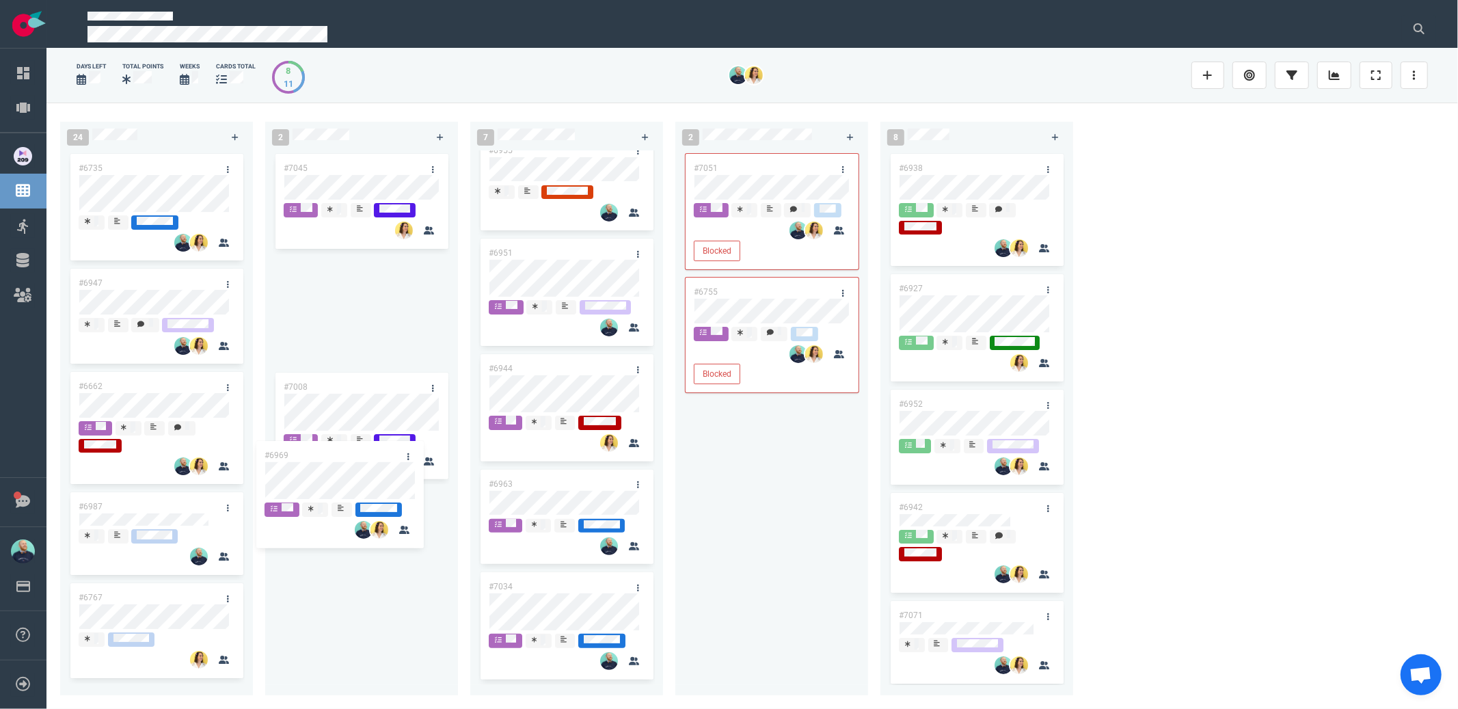
click at [342, 471] on div "24 #6969 #6735 #6947 #6662 #6987 #6767 #6889 #6985 #7069 #6901 #6855 #6922 #696…" at bounding box center [751, 406] width 1411 height 606
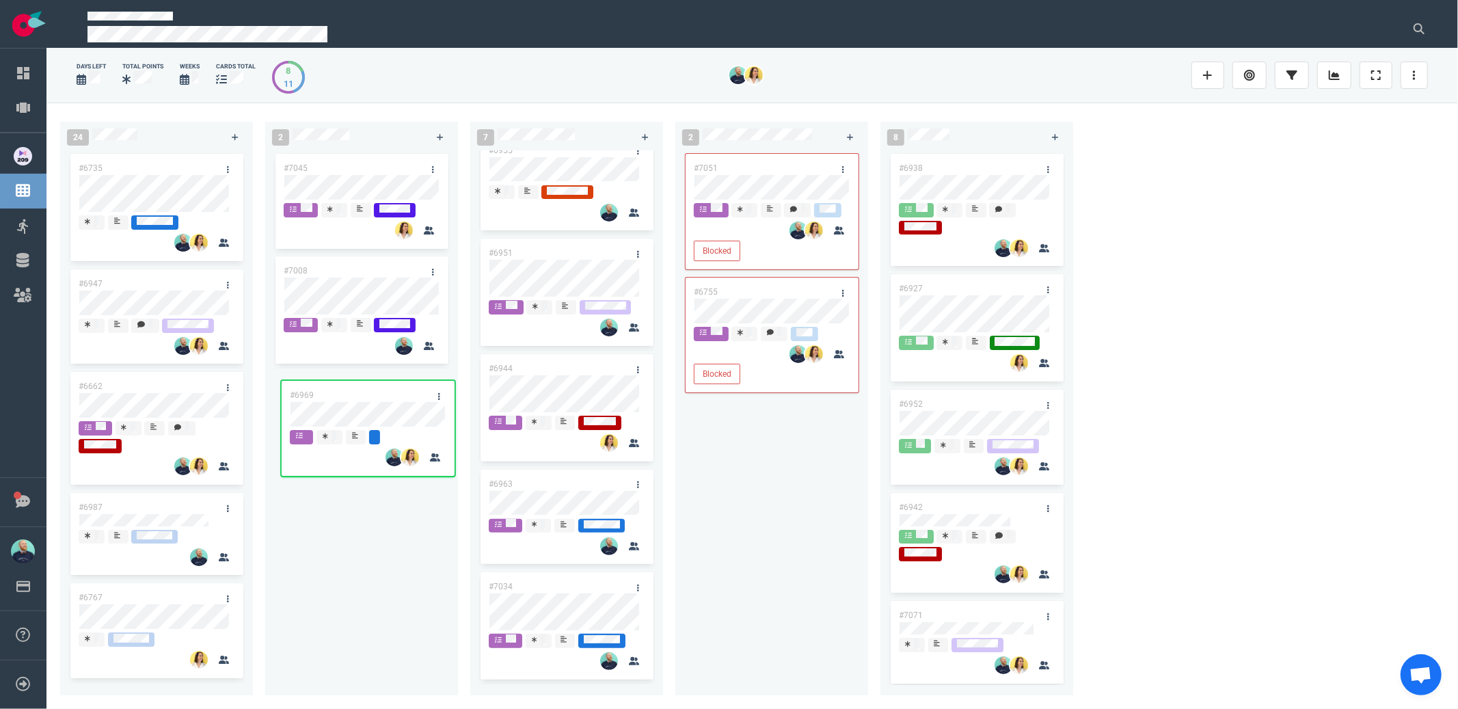
click at [362, 433] on div "#7045 #6969 #7008 #6969" at bounding box center [361, 415] width 176 height 528
click at [376, 496] on div "#7045 #7008 #6969" at bounding box center [361, 415] width 176 height 528
click at [782, 593] on div "#7051 Blocked #6755 Blocked" at bounding box center [772, 415] width 176 height 528
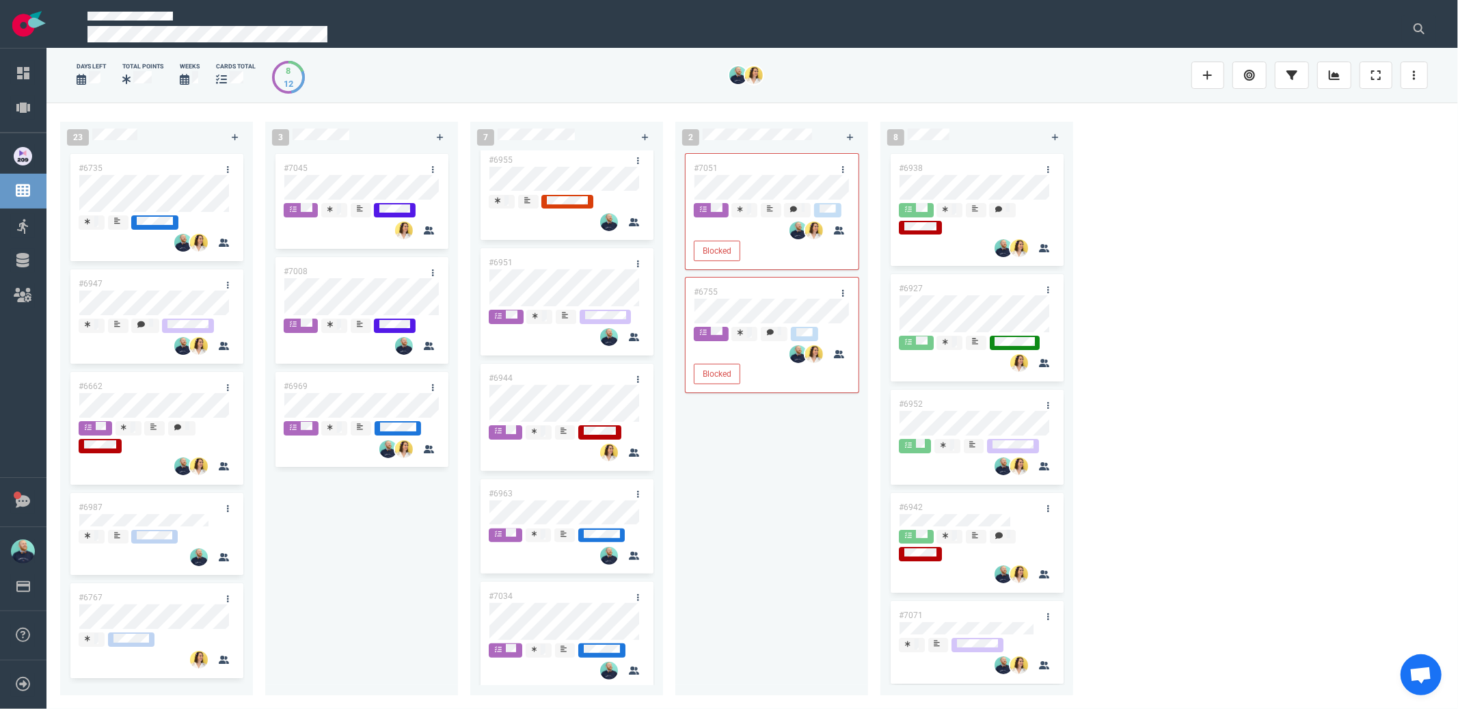
scroll to position [0, 0]
